Goal: Task Accomplishment & Management: Manage account settings

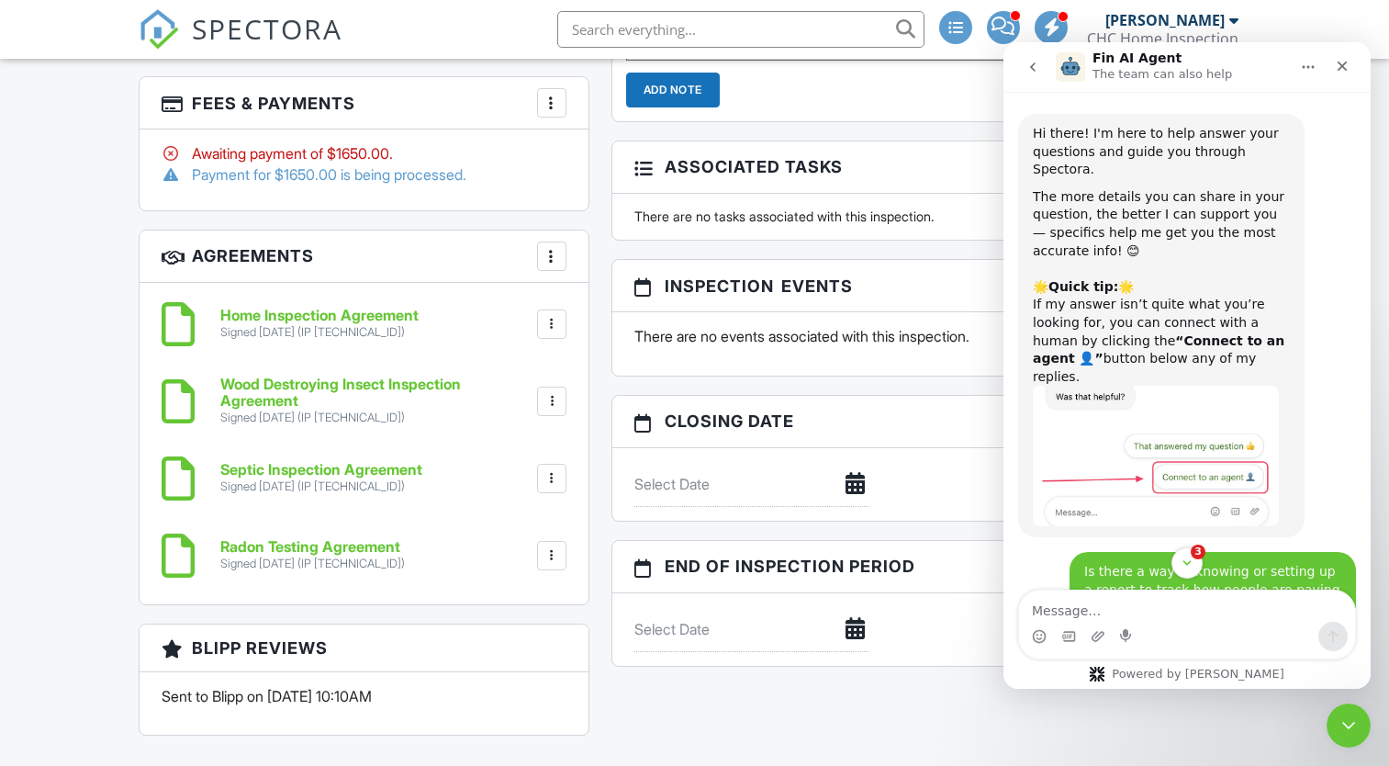
scroll to position [498, 0]
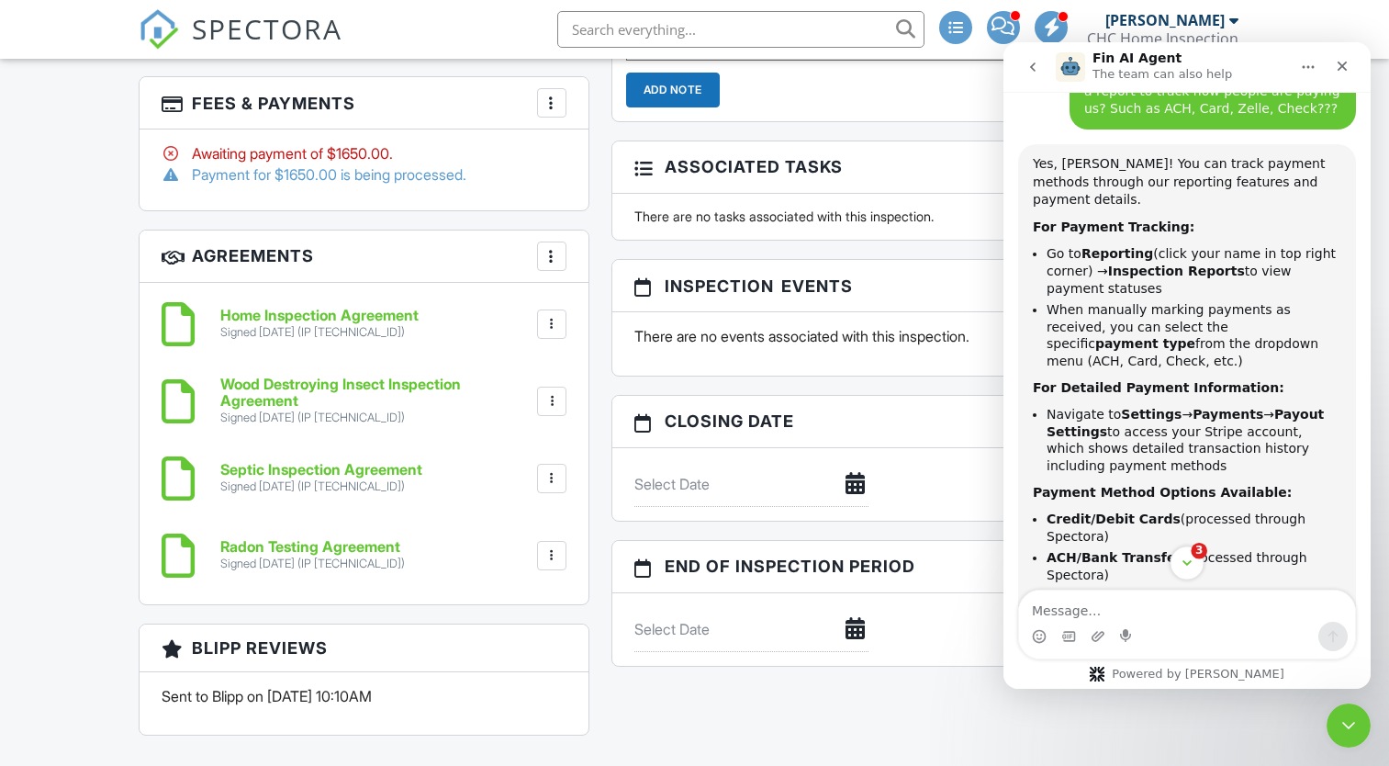
click at [1195, 553] on span "3" at bounding box center [1199, 551] width 17 height 17
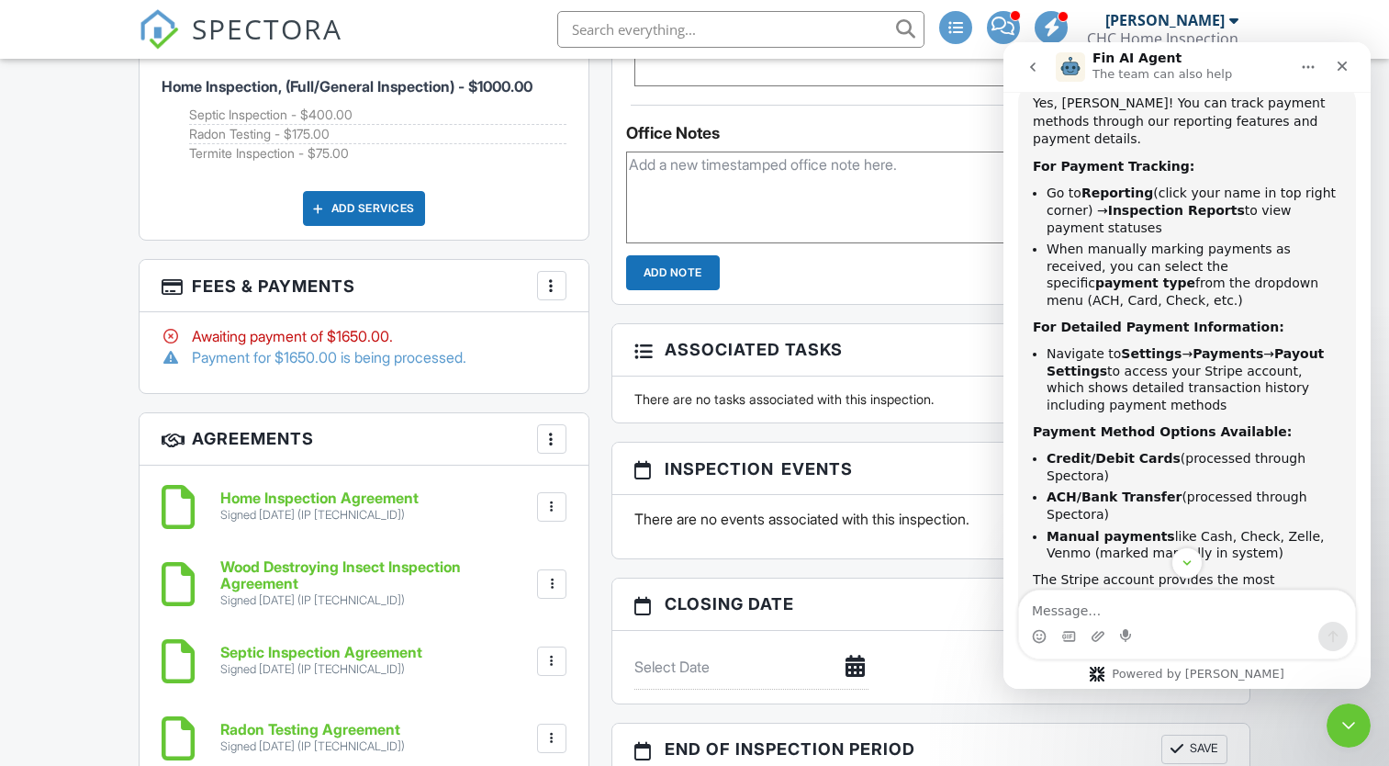
scroll to position [1836, 0]
click at [549, 284] on div at bounding box center [552, 286] width 18 height 18
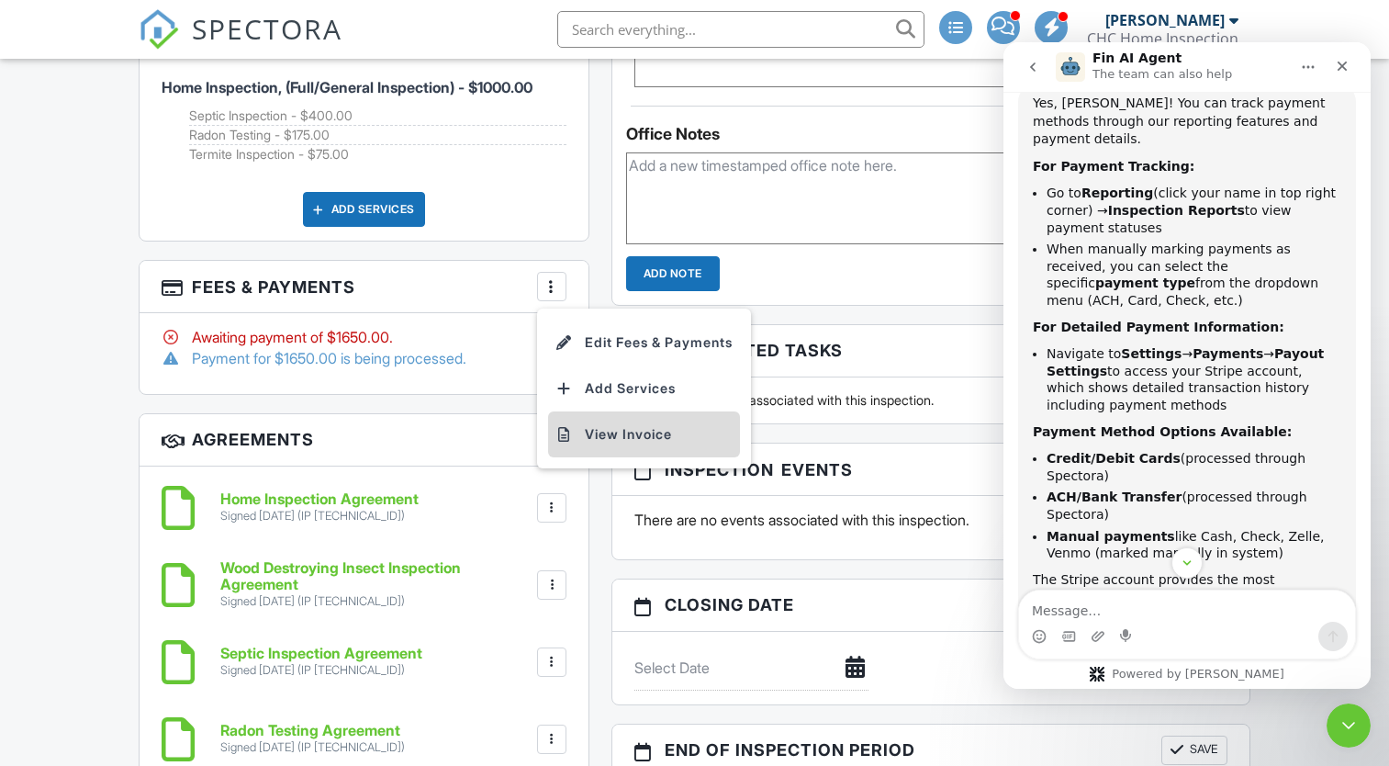
click at [588, 422] on li "View Invoice" at bounding box center [644, 434] width 192 height 46
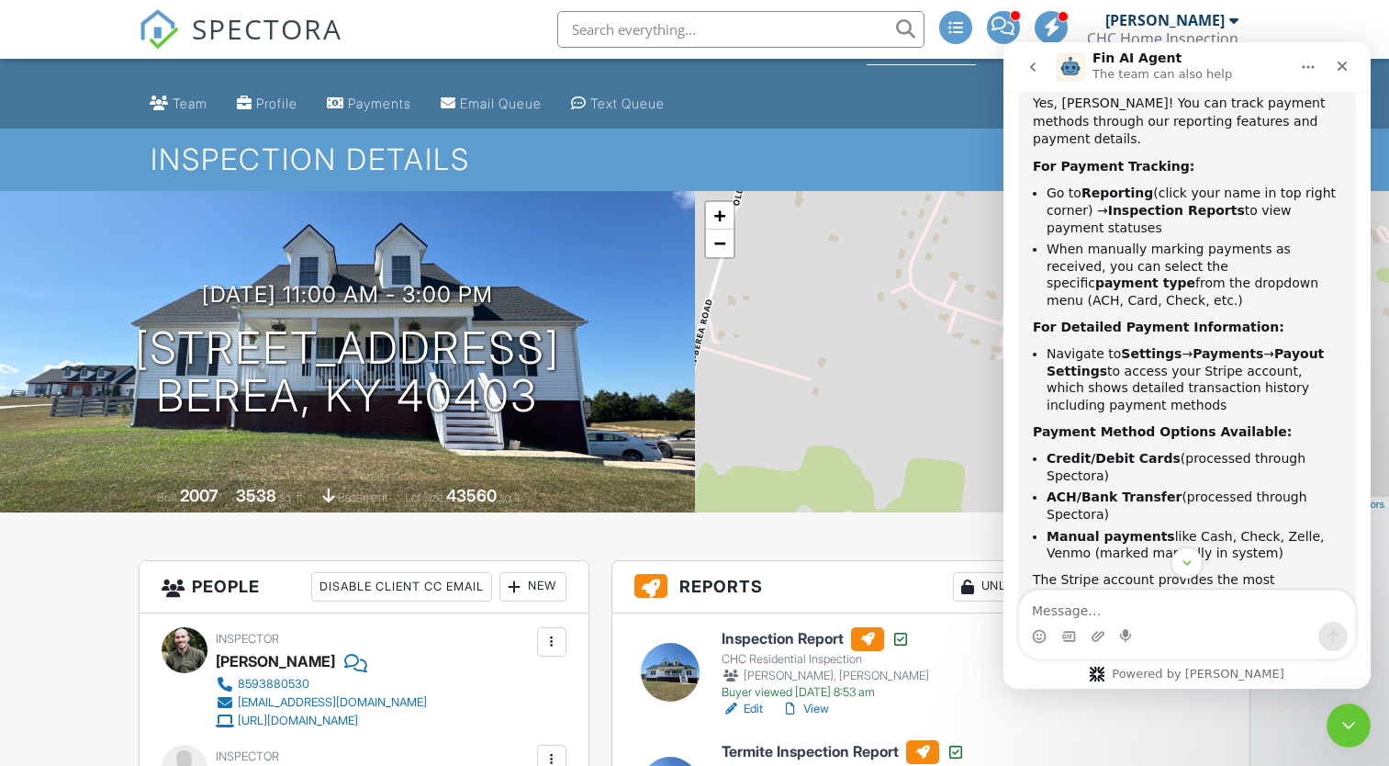
scroll to position [0, 0]
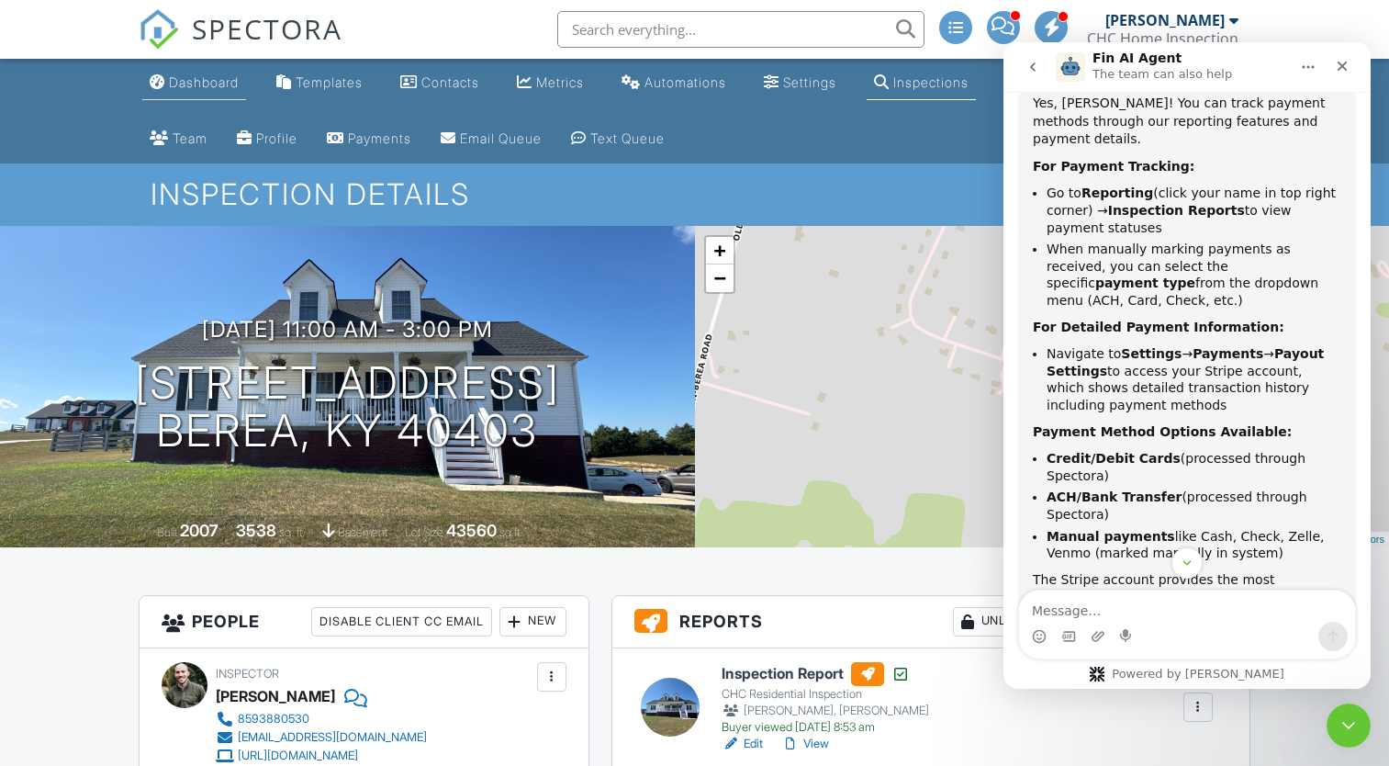
click at [185, 84] on div "Dashboard" at bounding box center [204, 82] width 70 height 16
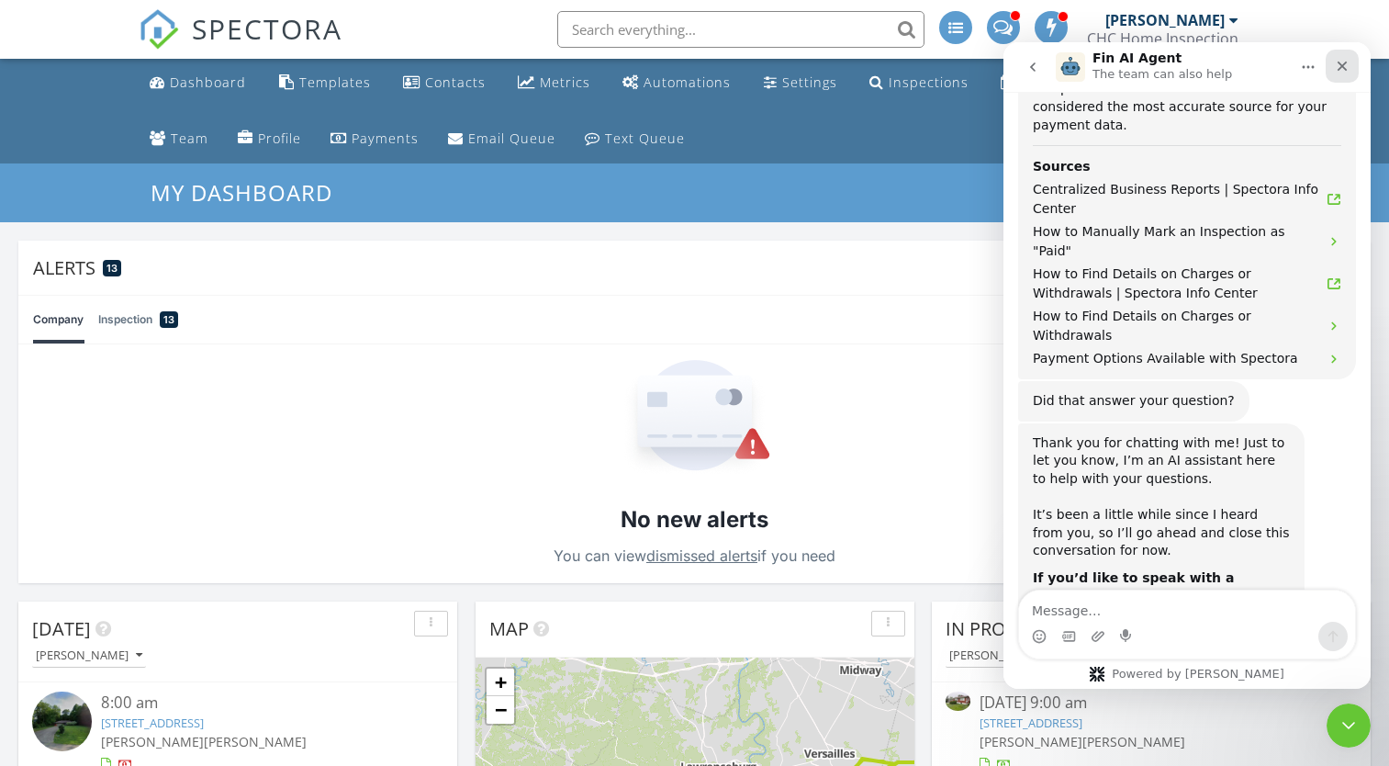
scroll to position [1383, 0]
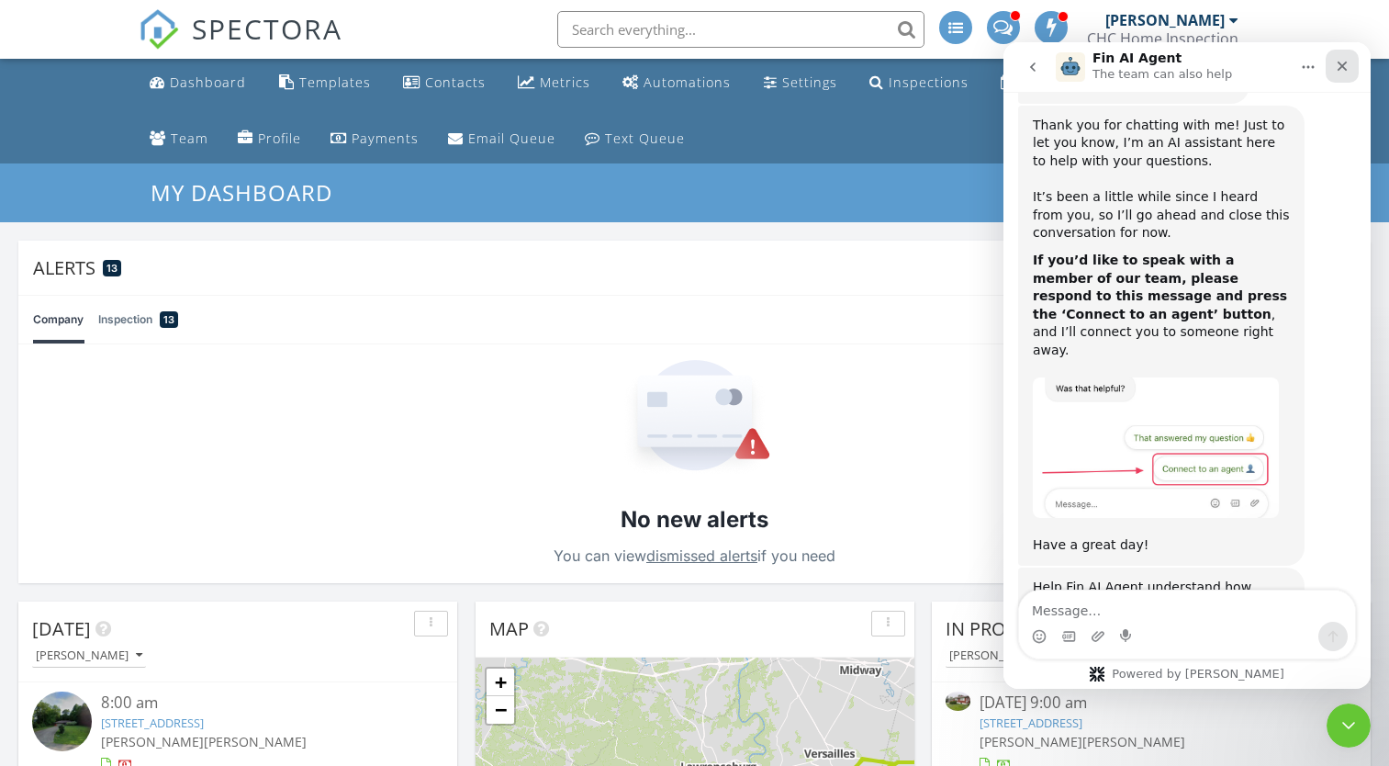
click at [1338, 65] on icon "Close" at bounding box center [1342, 66] width 15 height 15
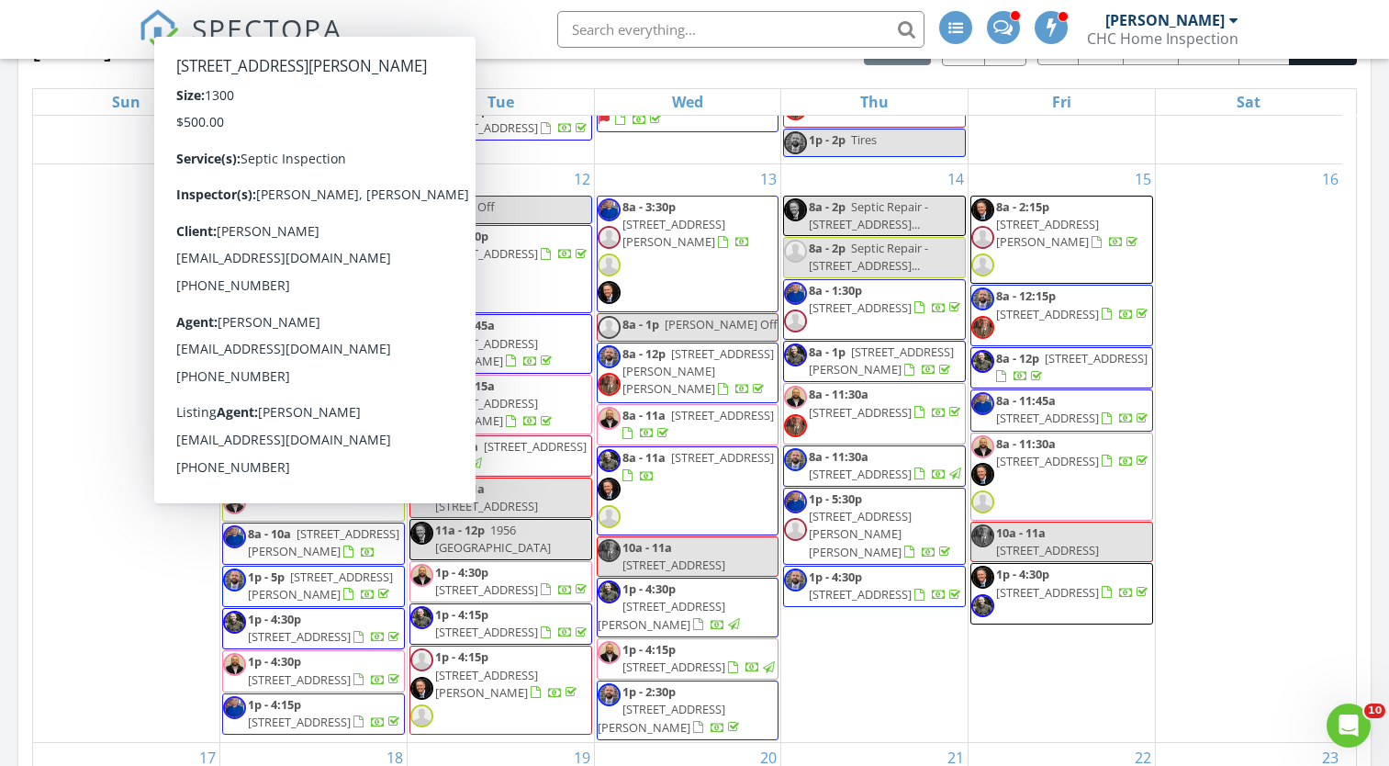
scroll to position [1102, 0]
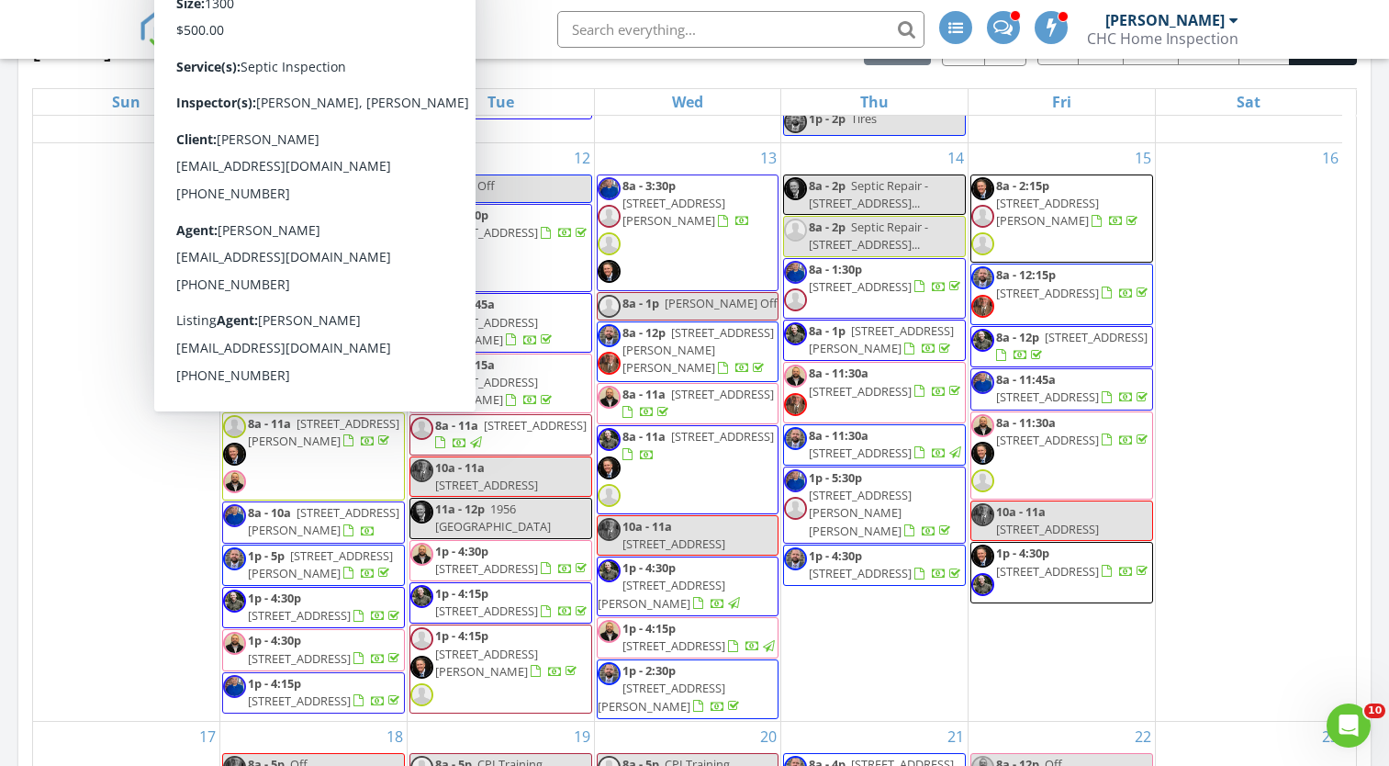
click at [97, 454] on div "10" at bounding box center [126, 431] width 186 height 577
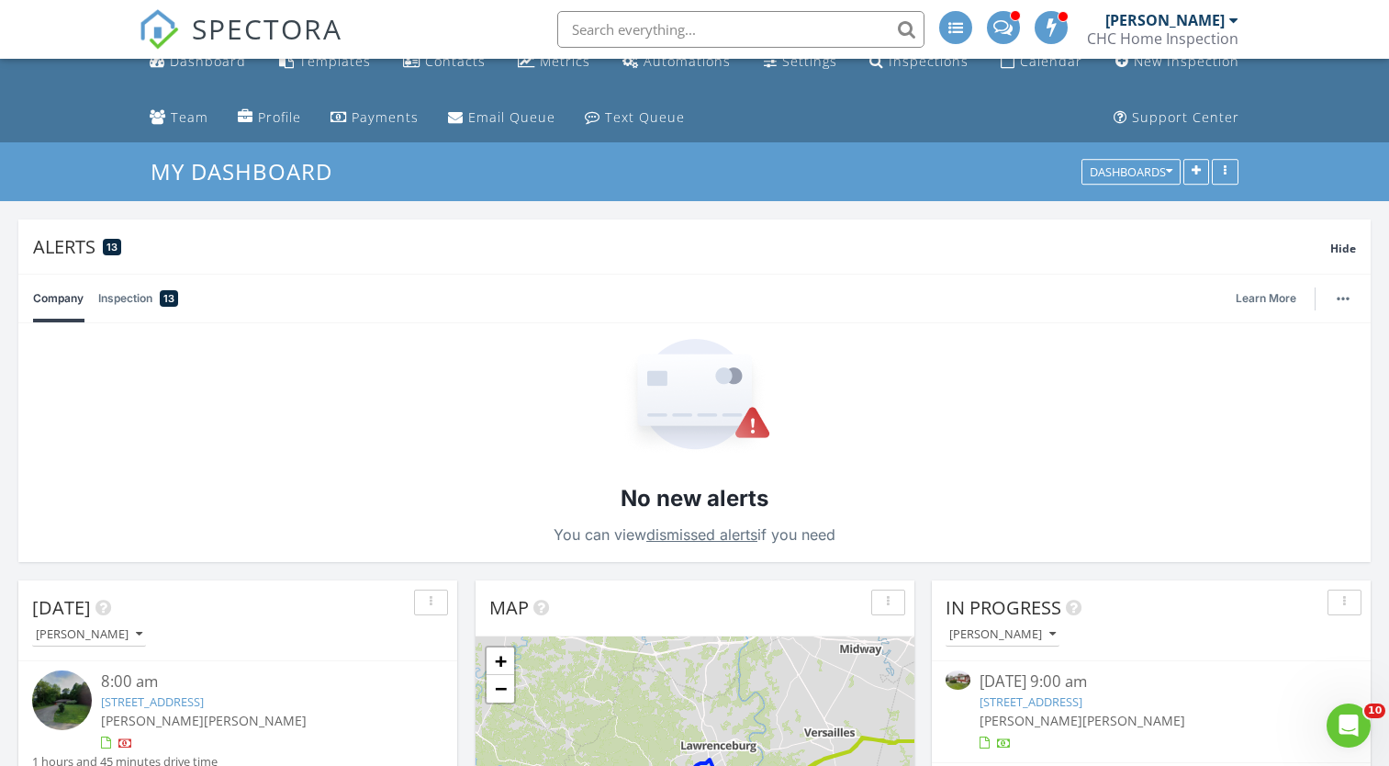
scroll to position [0, 0]
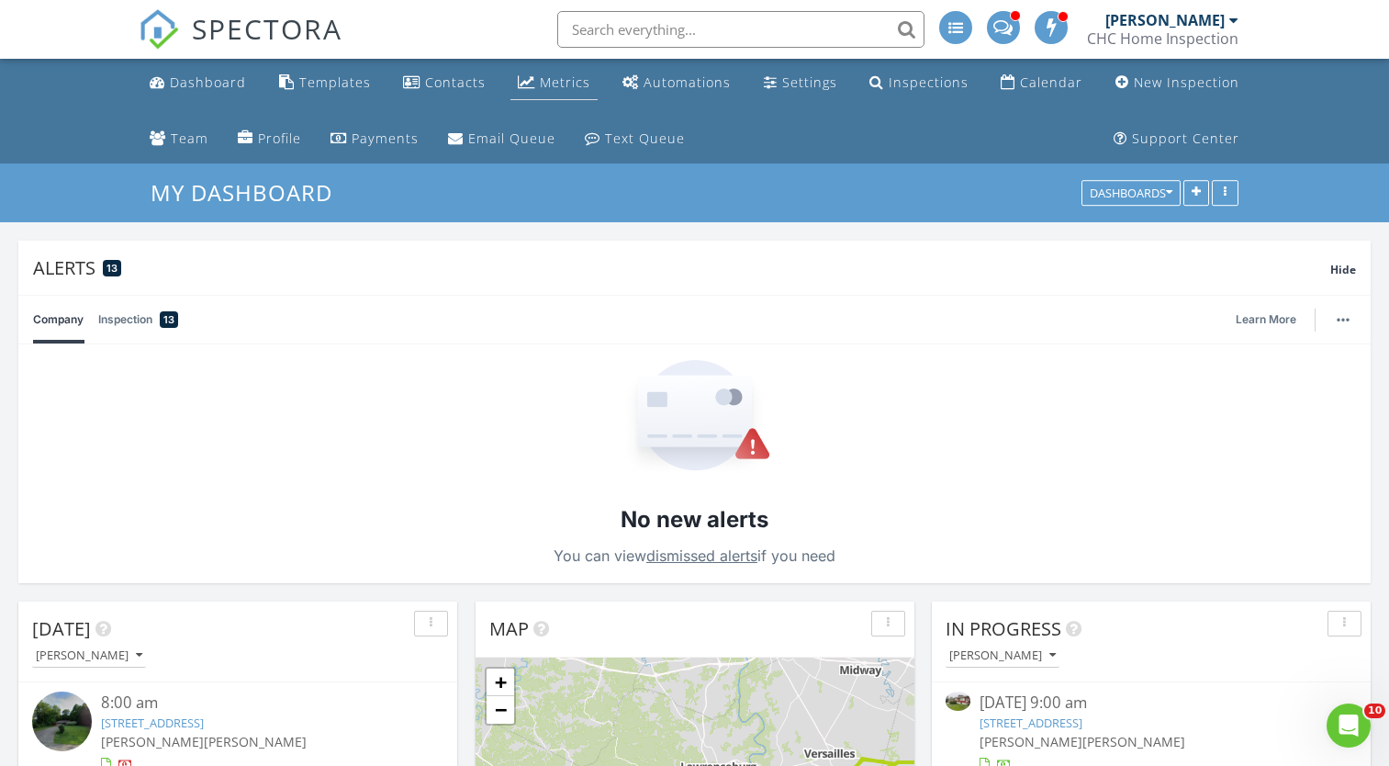
click at [582, 80] on div "Metrics" at bounding box center [565, 81] width 50 height 17
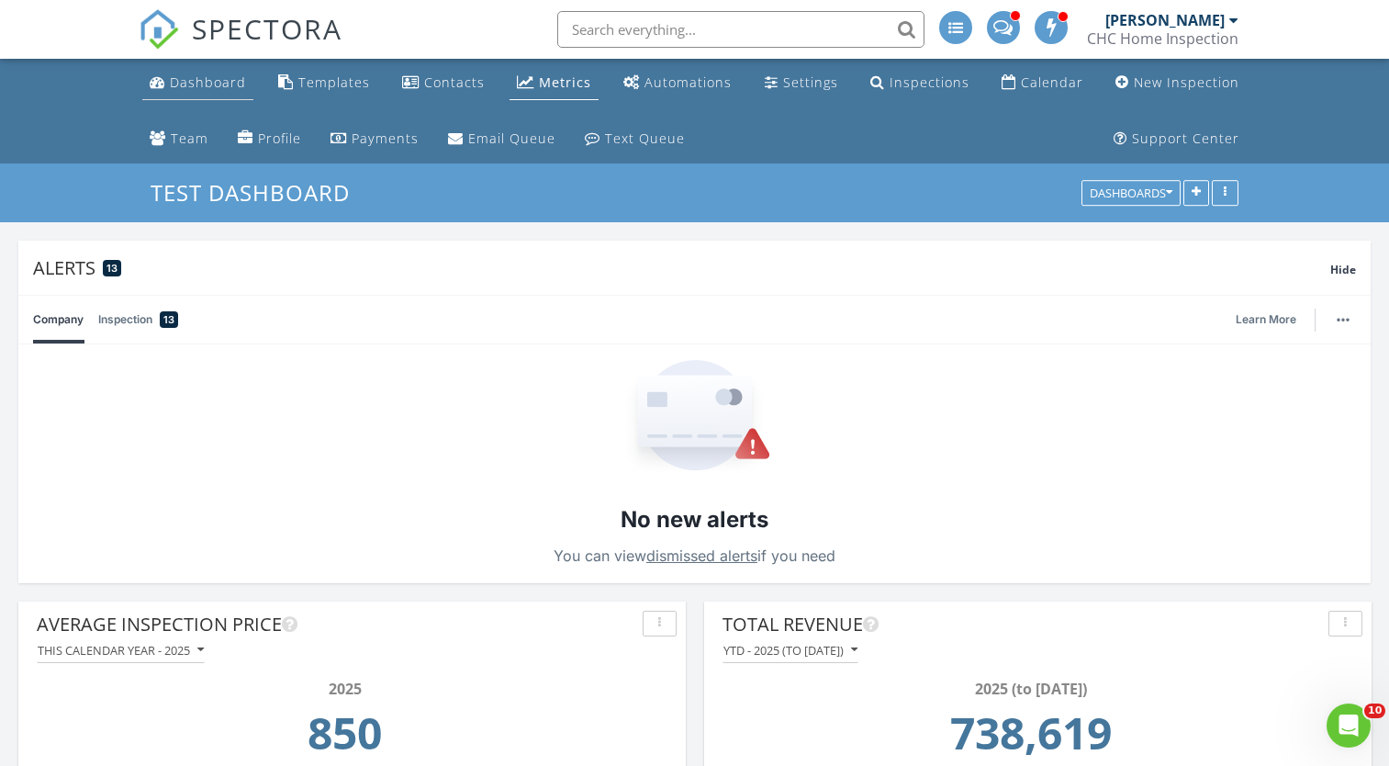
click at [200, 86] on div "Dashboard" at bounding box center [208, 81] width 76 height 17
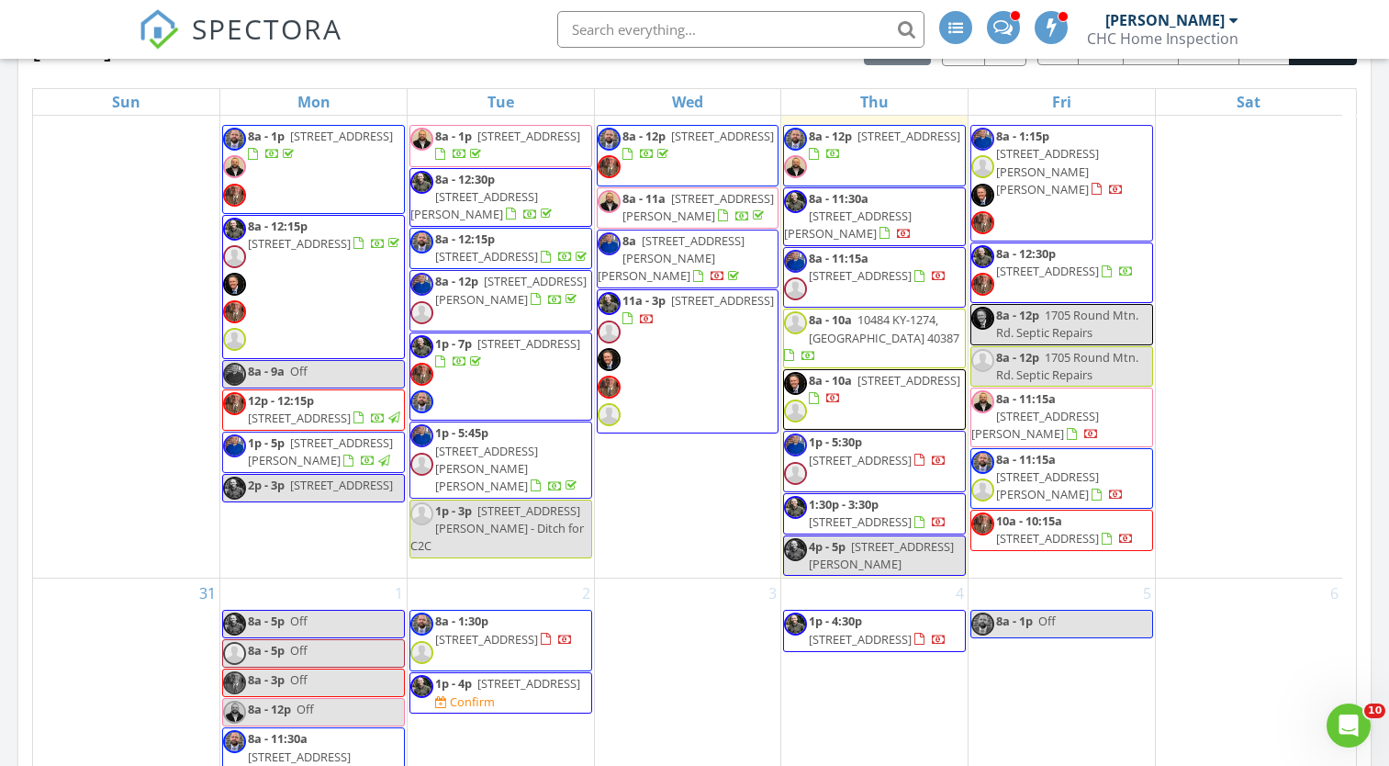
scroll to position [2203, 0]
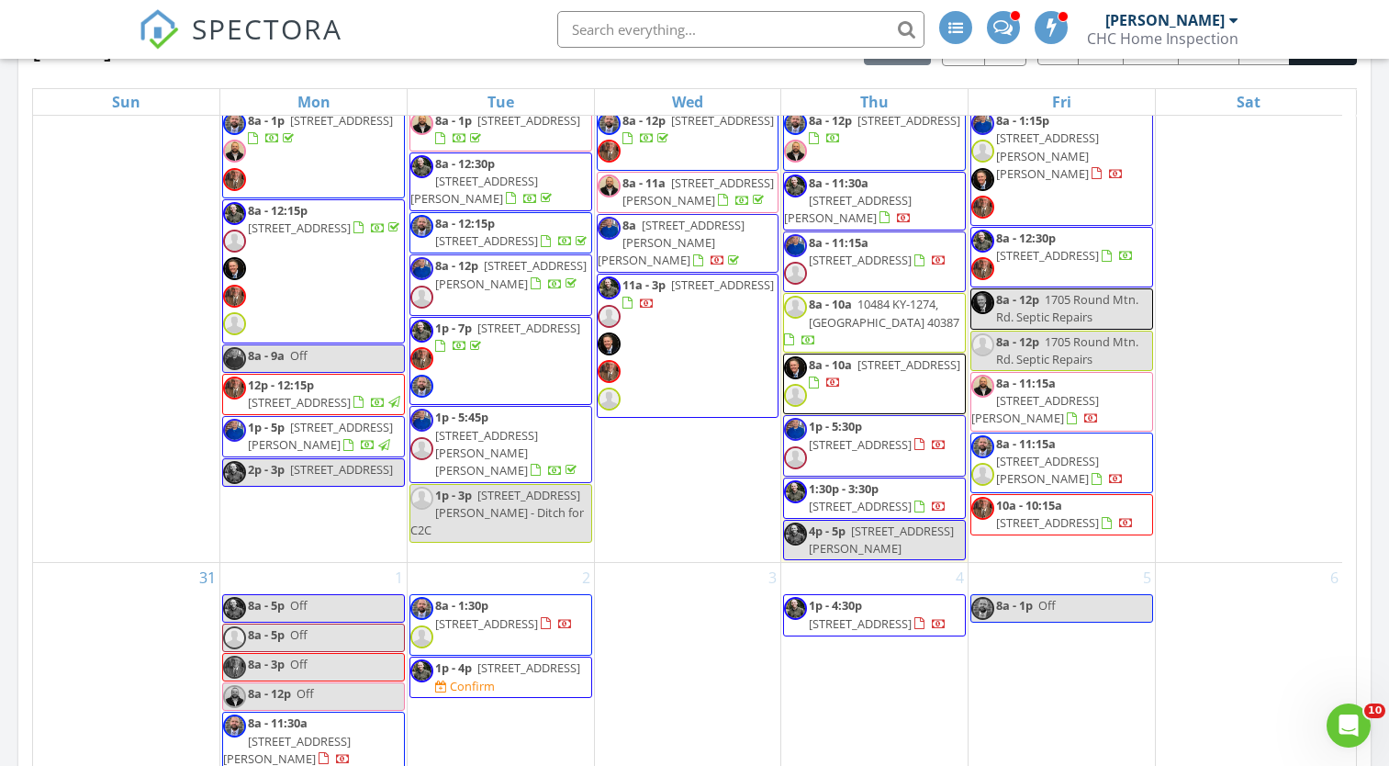
click at [506, 336] on span "237 Woodspoint Rd, Lexington 40502" at bounding box center [528, 327] width 103 height 17
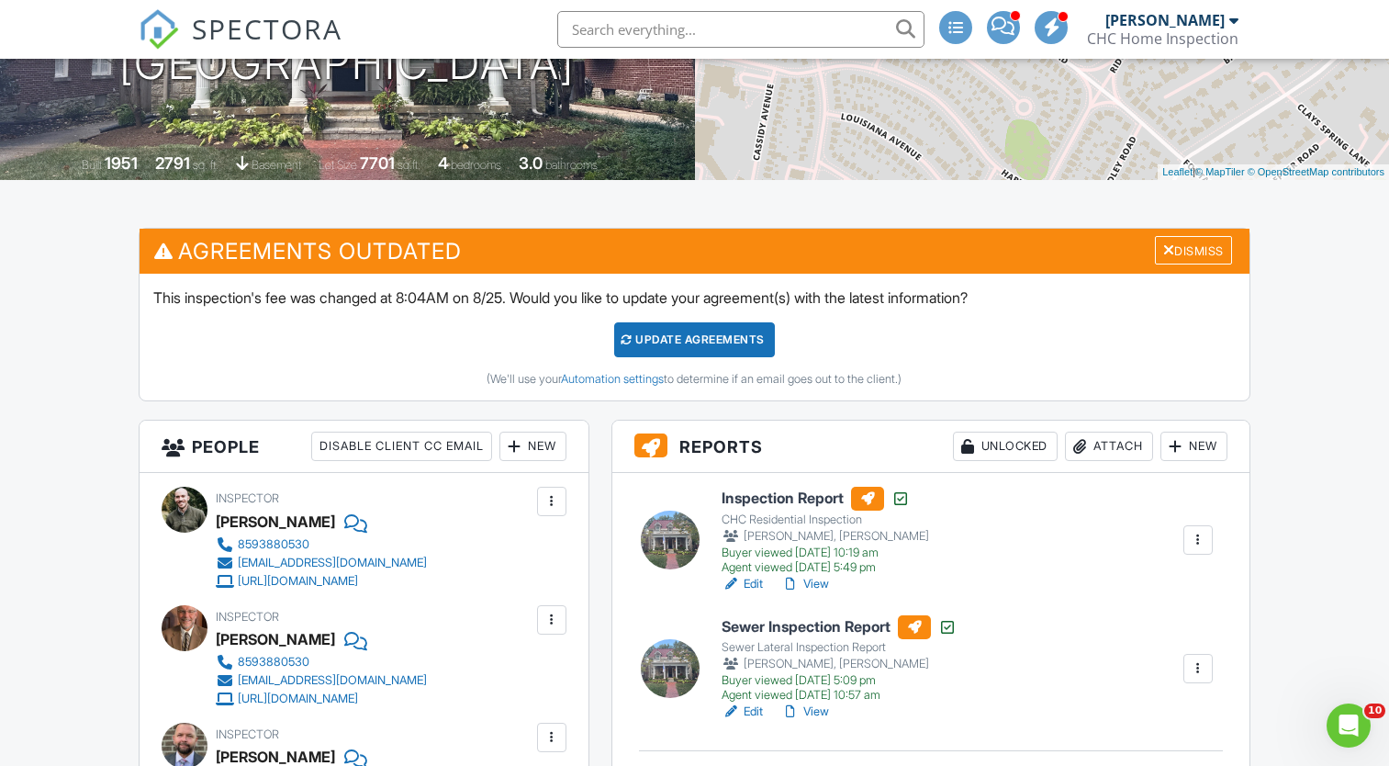
scroll to position [459, 0]
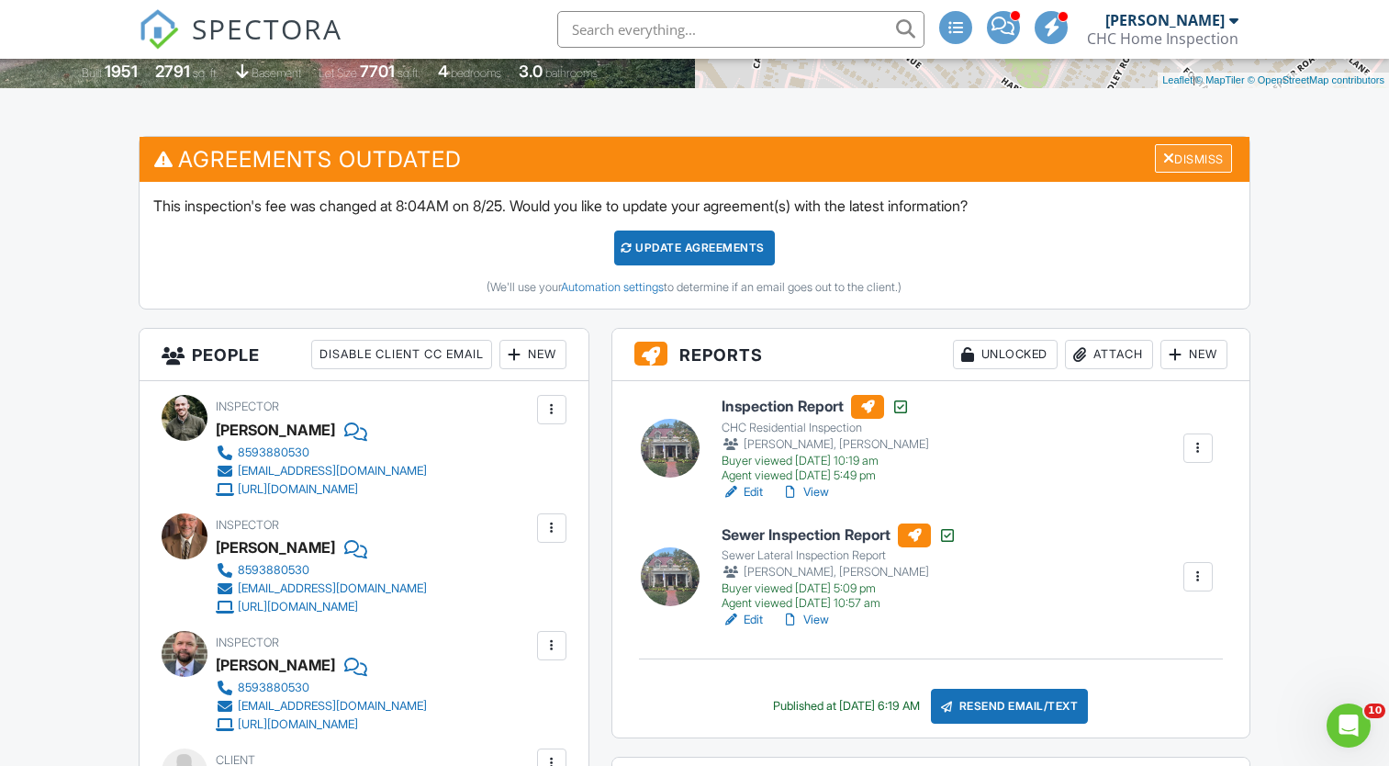
click at [1170, 149] on div "Dismiss" at bounding box center [1193, 158] width 77 height 28
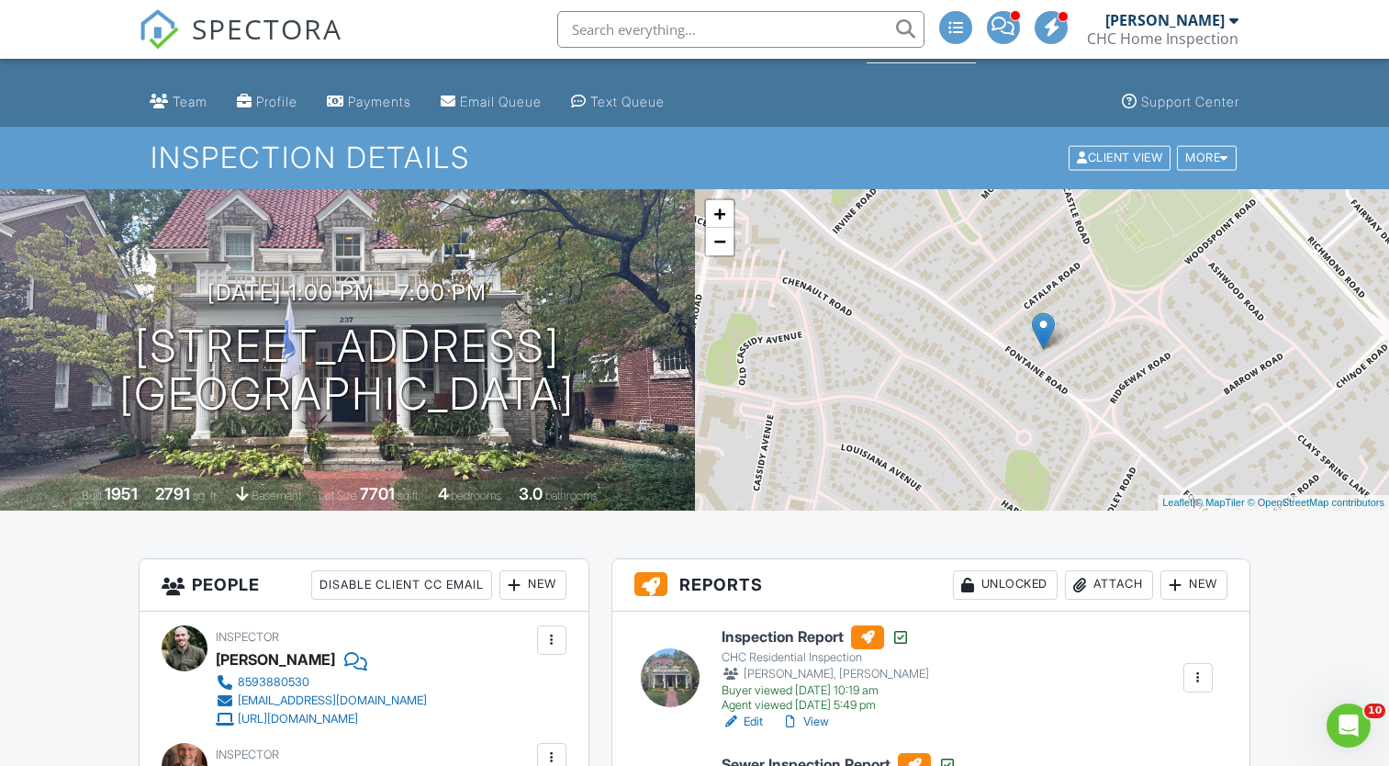
scroll to position [0, 0]
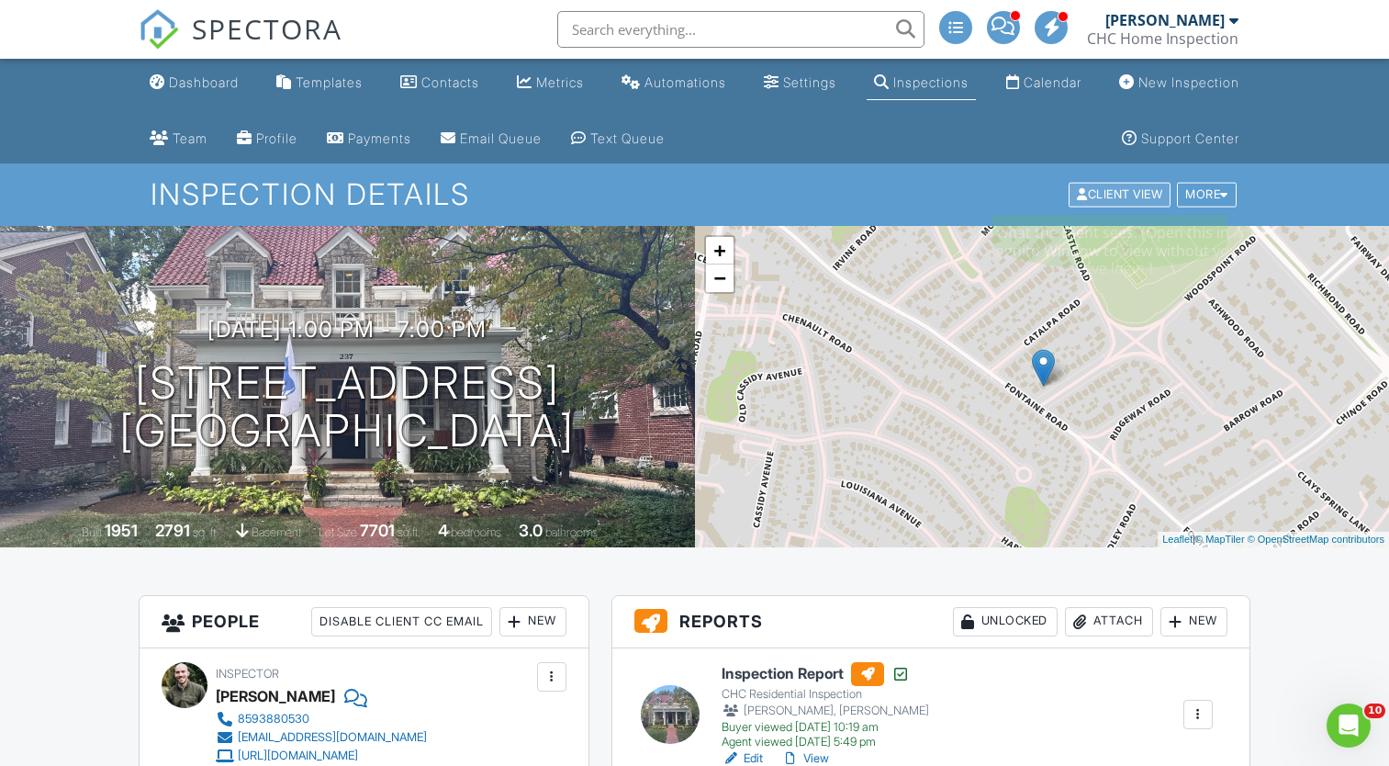
click at [1102, 202] on div "Client View" at bounding box center [1120, 195] width 102 height 25
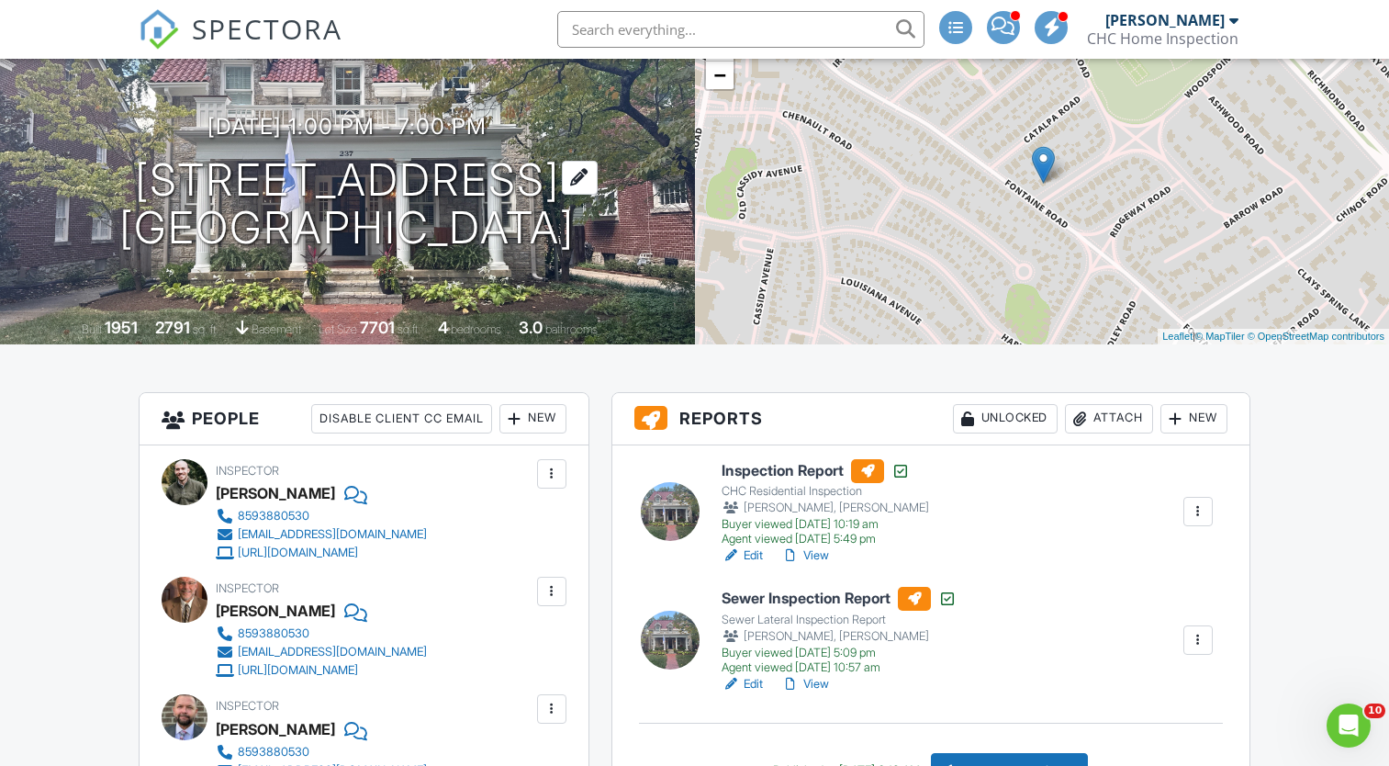
scroll to position [367, 0]
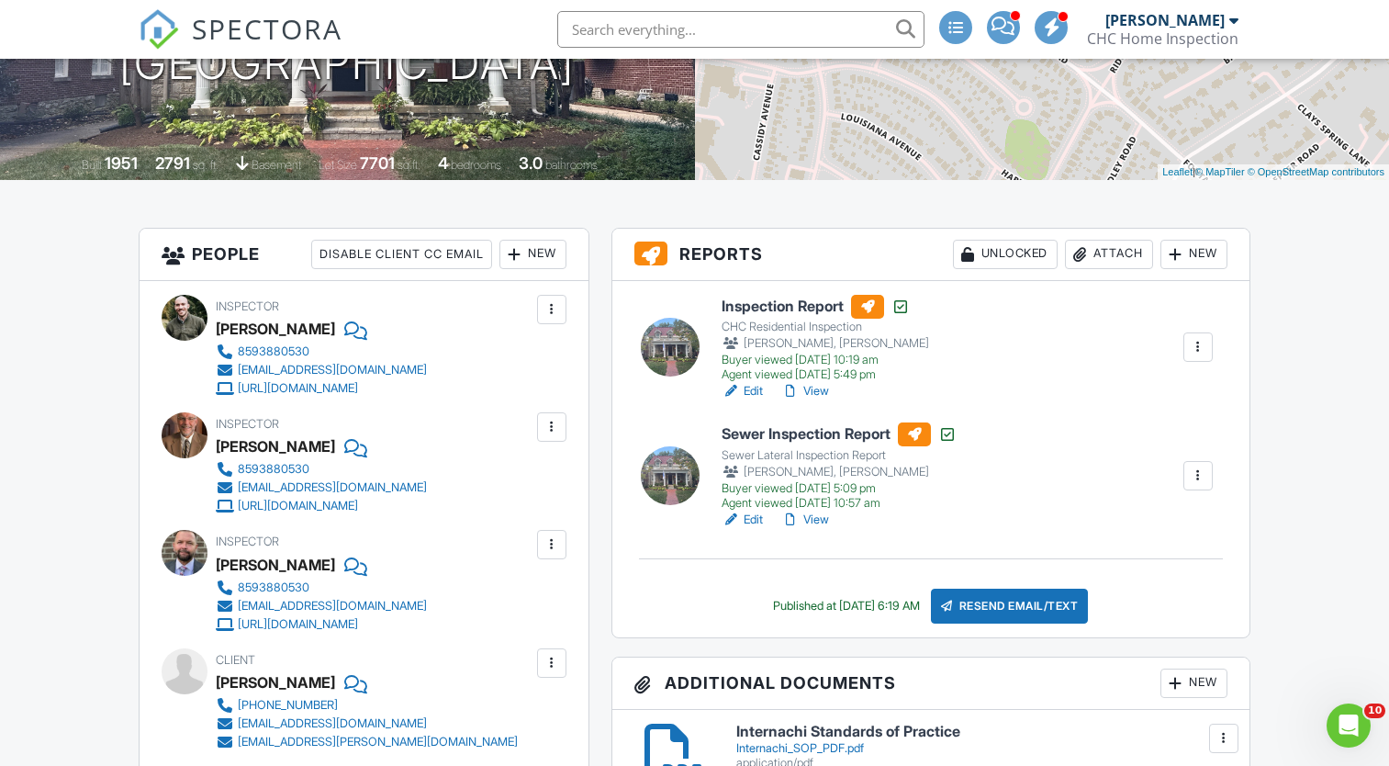
click at [823, 391] on link "View" at bounding box center [805, 391] width 48 height 18
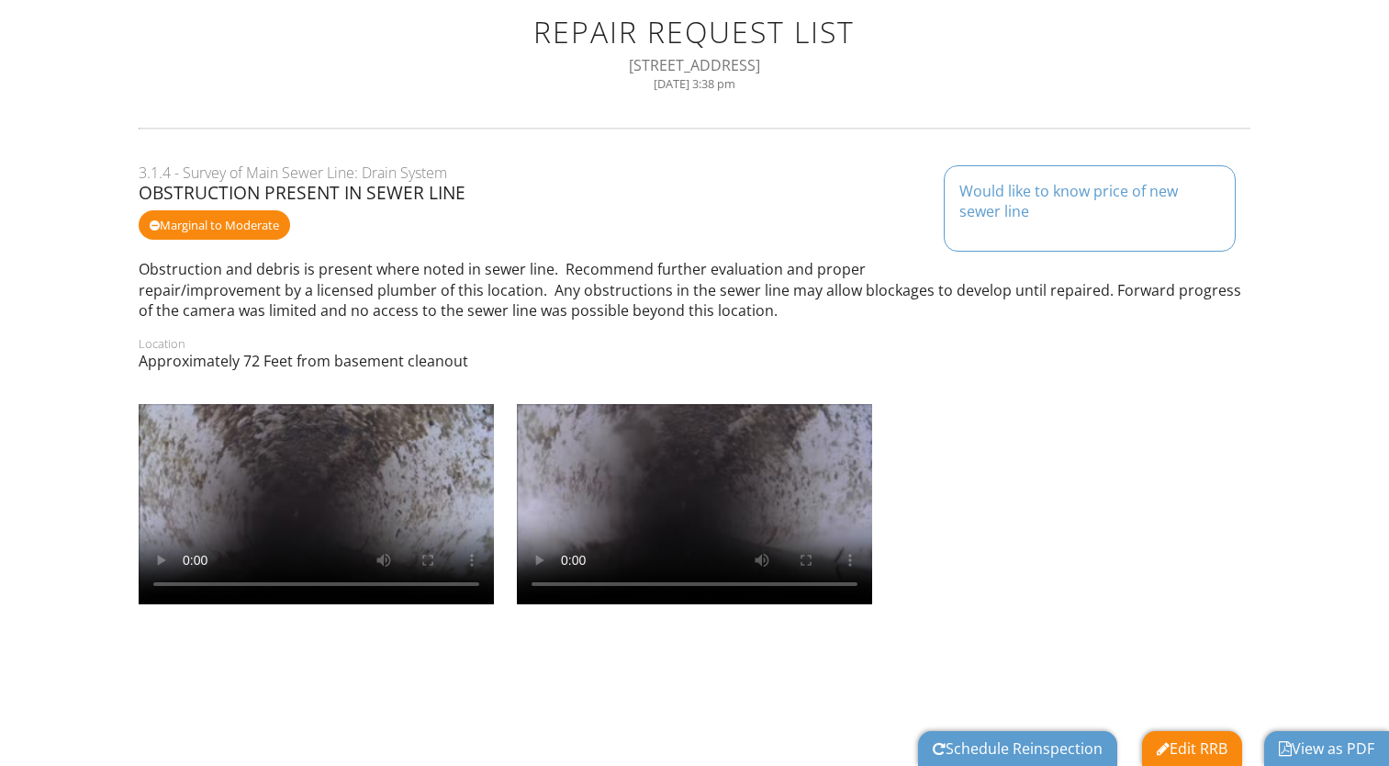
scroll to position [8, 0]
